Goal: Go to known website: Access a specific website the user already knows

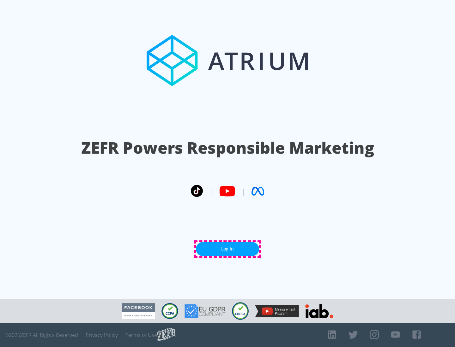
click at [227, 249] on link "Log In" at bounding box center [227, 249] width 63 height 14
